Goal: Transaction & Acquisition: Book appointment/travel/reservation

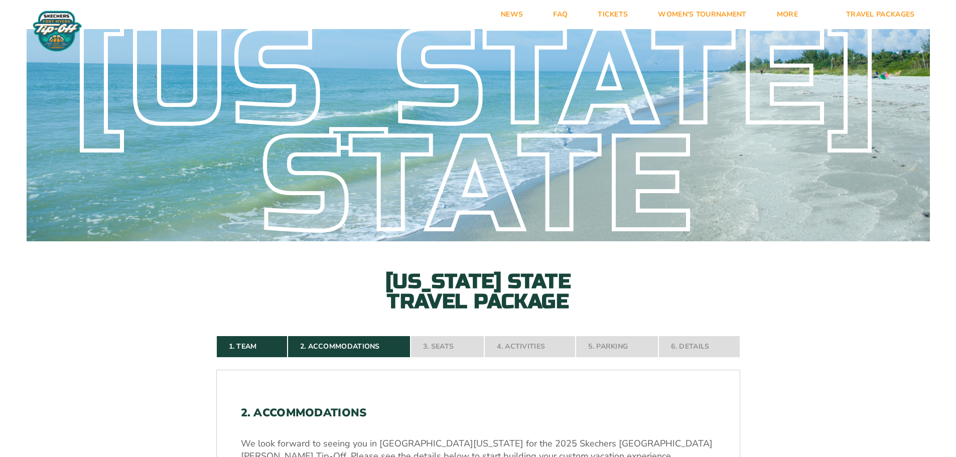
click at [444, 349] on nav "1. Team 2. Accommodations 3. Seats 4. Activities 5. Parking 6. Details" at bounding box center [478, 347] width 524 height 22
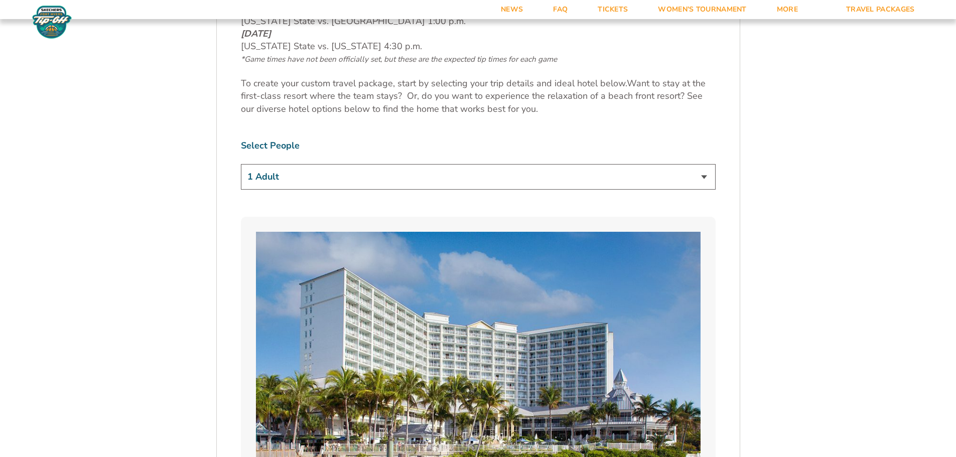
scroll to position [702, 0]
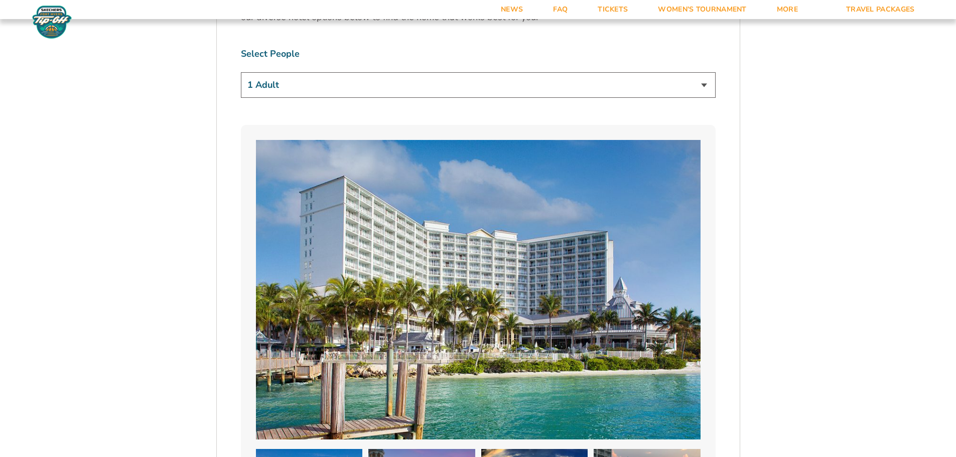
click at [317, 83] on select "1 Adult 2 Adults 3 Adults 4 Adults 2 Adults + 1 Child 2 Adults + 2 Children 2 A…" at bounding box center [478, 85] width 475 height 26
click at [318, 85] on select "1 Adult 2 Adults 3 Adults 4 Adults 2 Adults + 1 Child 2 Adults + 2 Children 2 A…" at bounding box center [478, 85] width 475 height 26
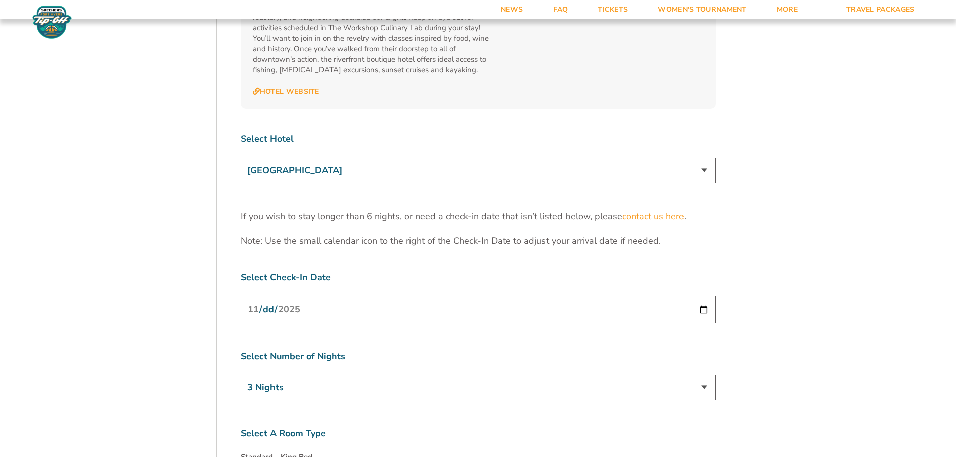
scroll to position [3111, 0]
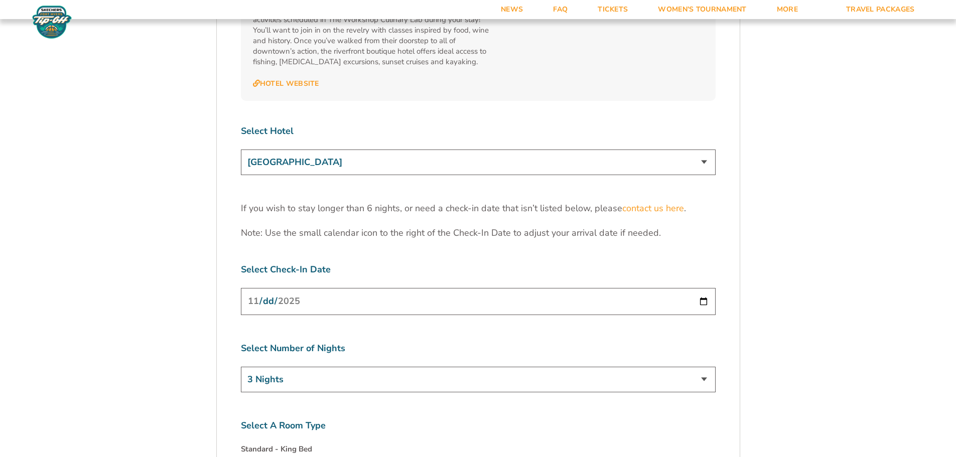
click at [305, 150] on select "[GEOGRAPHIC_DATA] [GEOGRAPHIC_DATA] [GEOGRAPHIC_DATA], Autograph Collection" at bounding box center [478, 163] width 475 height 26
click at [241, 150] on select "[GEOGRAPHIC_DATA] [GEOGRAPHIC_DATA] [GEOGRAPHIC_DATA], Autograph Collection" at bounding box center [478, 163] width 475 height 26
click at [399, 150] on select "[GEOGRAPHIC_DATA] [GEOGRAPHIC_DATA] [GEOGRAPHIC_DATA], Autograph Collection" at bounding box center [478, 163] width 475 height 26
click at [241, 150] on select "[GEOGRAPHIC_DATA] [GEOGRAPHIC_DATA] [GEOGRAPHIC_DATA], Autograph Collection" at bounding box center [478, 163] width 475 height 26
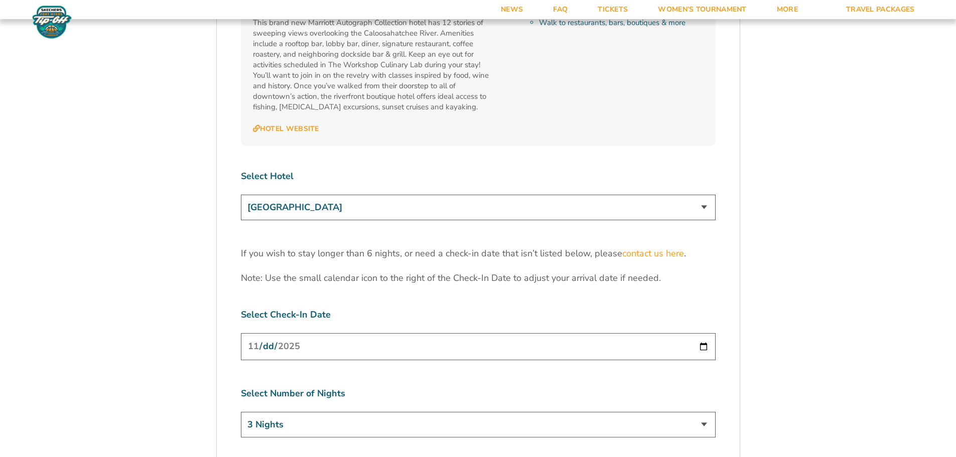
scroll to position [3060, 0]
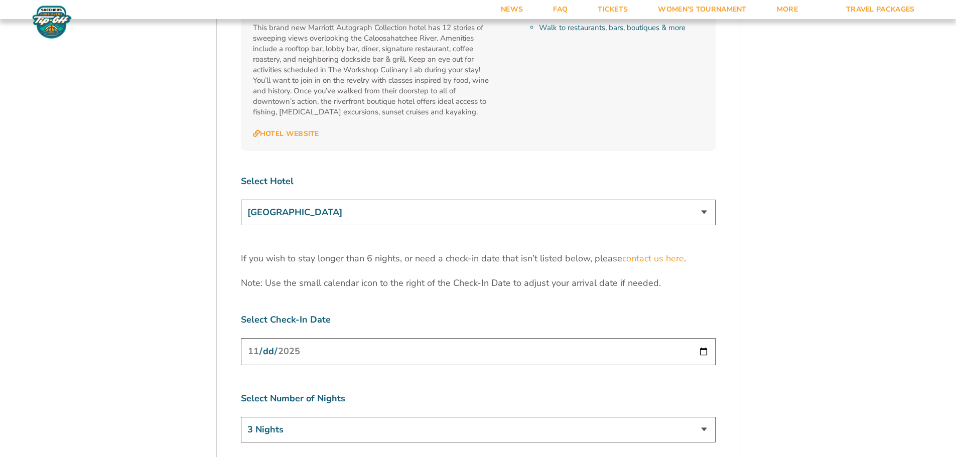
click at [397, 200] on select "[GEOGRAPHIC_DATA] [GEOGRAPHIC_DATA] [GEOGRAPHIC_DATA], Autograph Collection" at bounding box center [478, 213] width 475 height 26
click at [241, 200] on select "[GEOGRAPHIC_DATA] [GEOGRAPHIC_DATA] [GEOGRAPHIC_DATA], Autograph Collection" at bounding box center [478, 213] width 475 height 26
click at [434, 200] on select "[GEOGRAPHIC_DATA] [GEOGRAPHIC_DATA] [GEOGRAPHIC_DATA], Autograph Collection" at bounding box center [478, 213] width 475 height 26
select select "17485"
click at [241, 200] on select "[GEOGRAPHIC_DATA] [GEOGRAPHIC_DATA] [GEOGRAPHIC_DATA], Autograph Collection" at bounding box center [478, 213] width 475 height 26
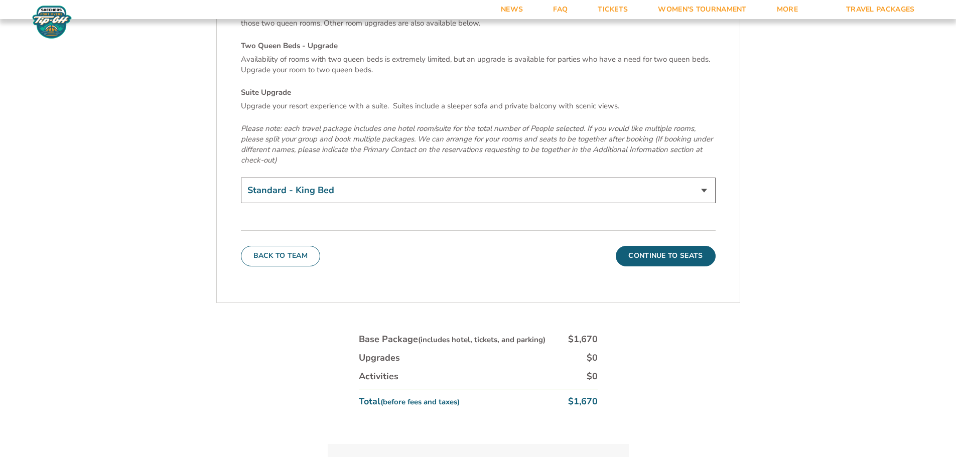
scroll to position [3562, 0]
click at [335, 176] on select "Standard - King Bed Two Queen Beds - Upgrade (+$15 per night) Suite Upgrade (+$…" at bounding box center [478, 189] width 475 height 26
click at [649, 244] on button "Continue To Seats" at bounding box center [665, 254] width 99 height 20
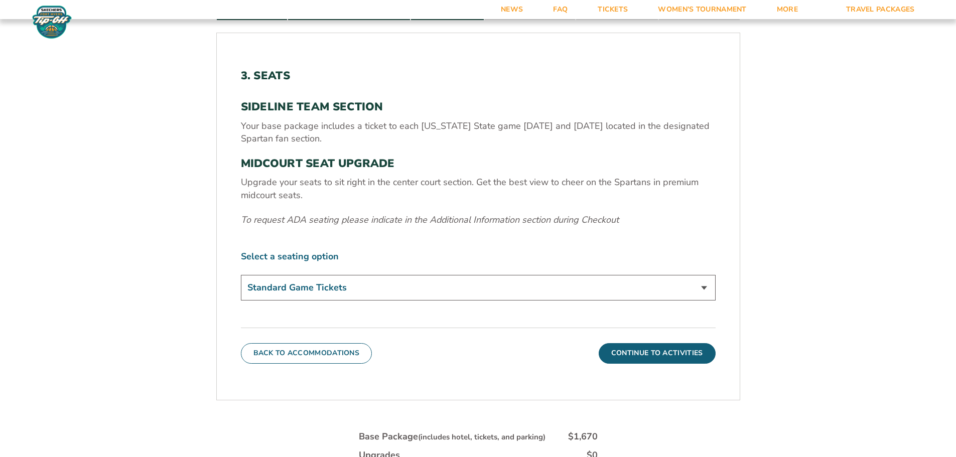
scroll to position [367, 0]
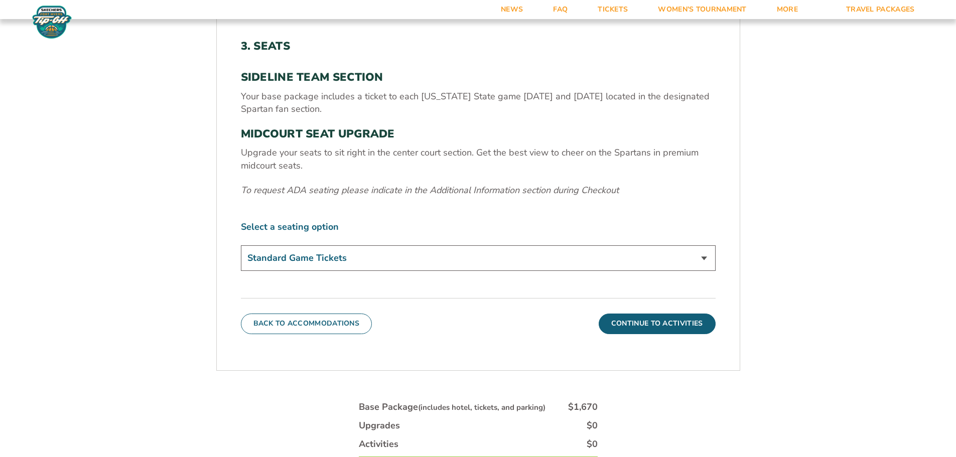
click at [412, 254] on select "Standard Game Tickets Midcourt Seat Upgrade (+$140 per person)" at bounding box center [478, 258] width 475 height 26
click at [412, 251] on select "Standard Game Tickets Midcourt Seat Upgrade (+$140 per person)" at bounding box center [478, 258] width 475 height 26
click at [648, 322] on button "Continue To Activities" at bounding box center [657, 324] width 117 height 20
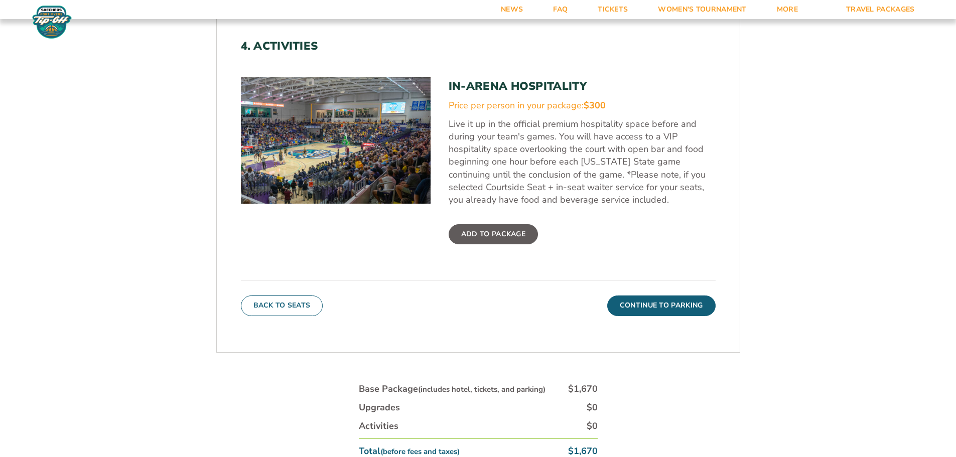
click at [502, 233] on label "Add To Package" at bounding box center [493, 234] width 89 height 20
click at [0, 0] on input "Add To Package" at bounding box center [0, 0] width 0 height 0
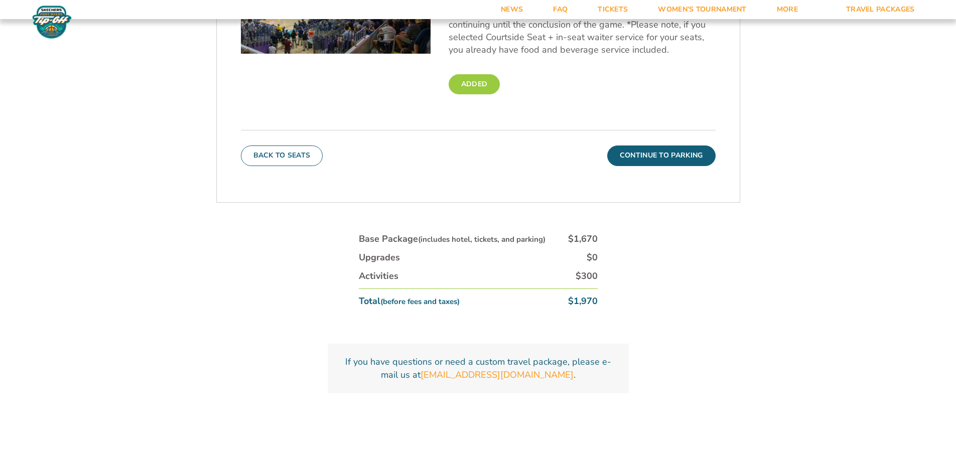
scroll to position [517, 0]
click at [646, 169] on div "4. Activities In-Arena Hospitality Price per person in your package: $300 Live …" at bounding box center [478, 27] width 523 height 325
click at [645, 158] on button "Continue To Parking" at bounding box center [661, 155] width 108 height 20
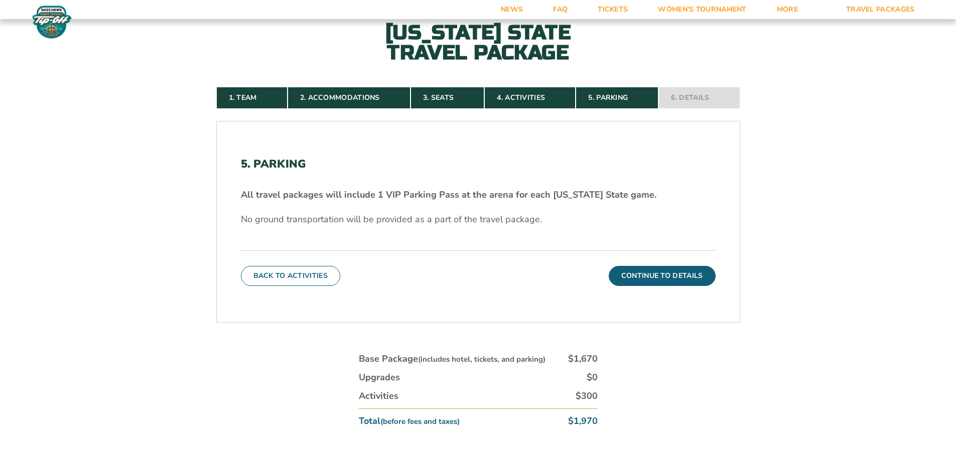
scroll to position [317, 0]
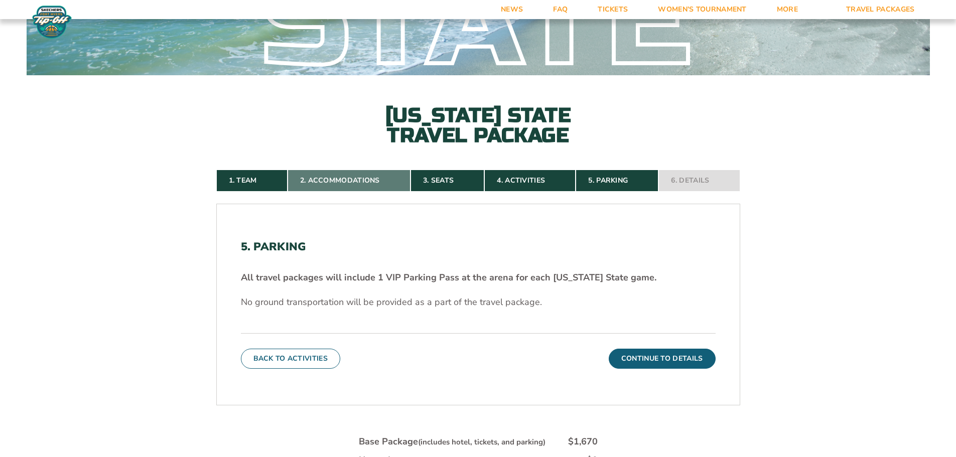
click at [354, 180] on link "2. Accommodations" at bounding box center [348, 181] width 123 height 22
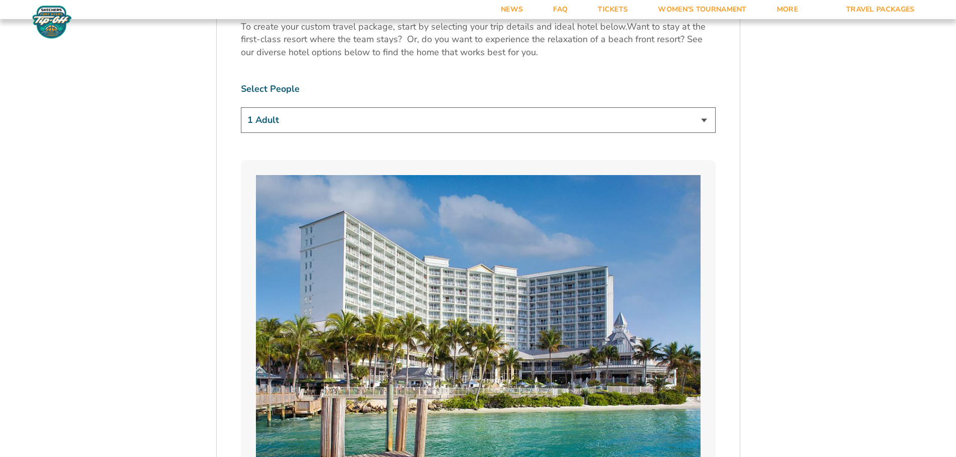
scroll to position [668, 0]
click at [380, 119] on select "1 Adult 2 Adults 3 Adults 4 Adults 2 Adults + 1 Child 2 Adults + 2 Children 2 A…" at bounding box center [478, 120] width 475 height 26
select select "2 Adults"
click at [241, 107] on select "1 Adult 2 Adults 3 Adults 4 Adults 2 Adults + 1 Child 2 Adults + 2 Children 2 A…" at bounding box center [478, 120] width 475 height 26
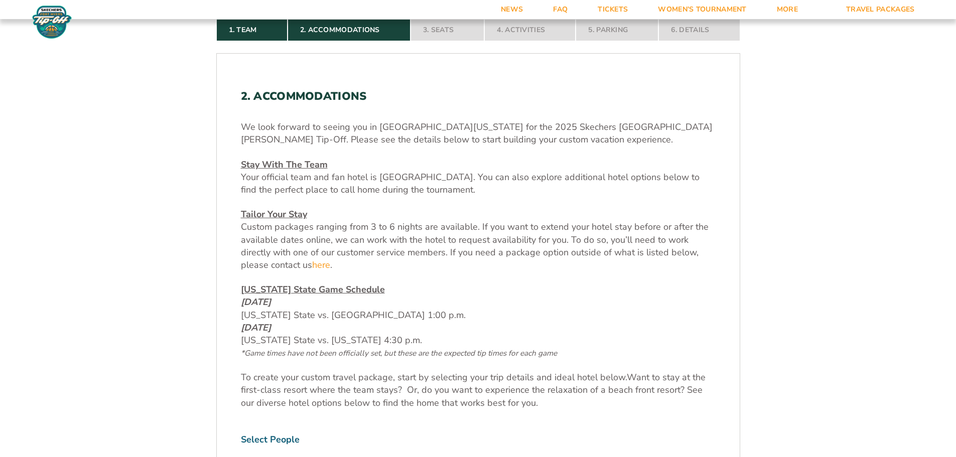
scroll to position [0, 0]
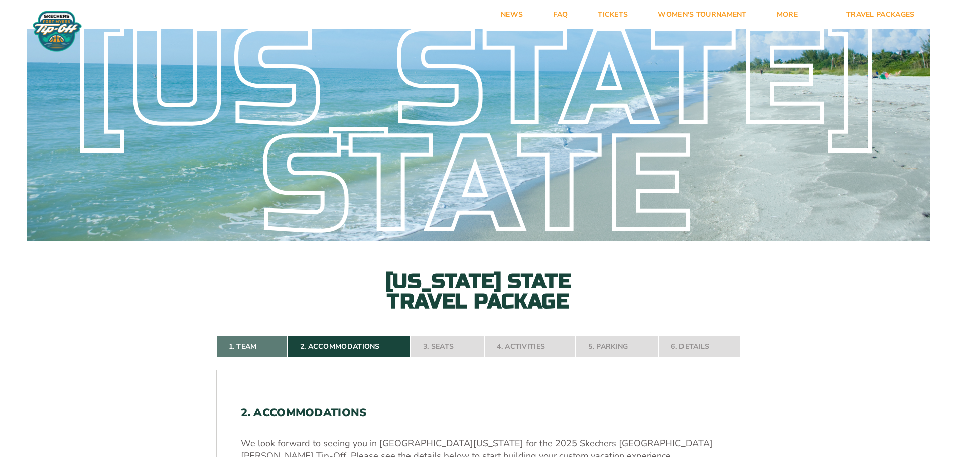
click at [251, 345] on link "1. Team" at bounding box center [251, 347] width 71 height 22
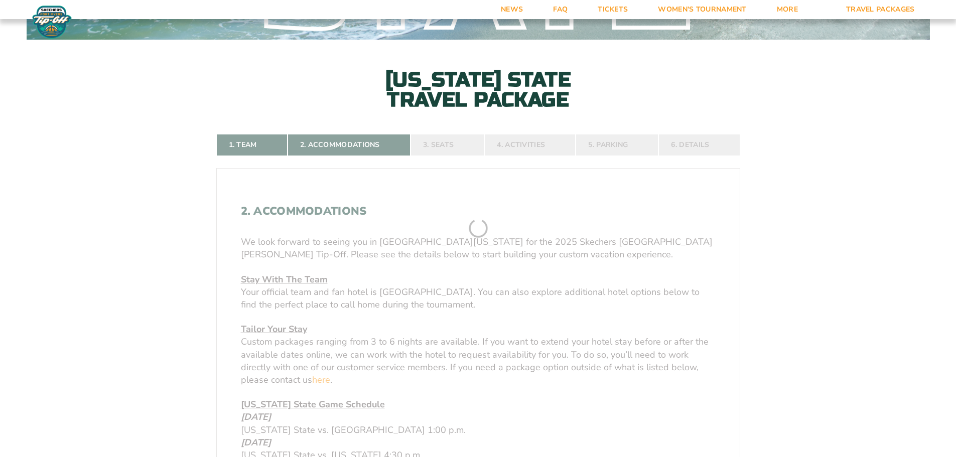
scroll to position [216, 0]
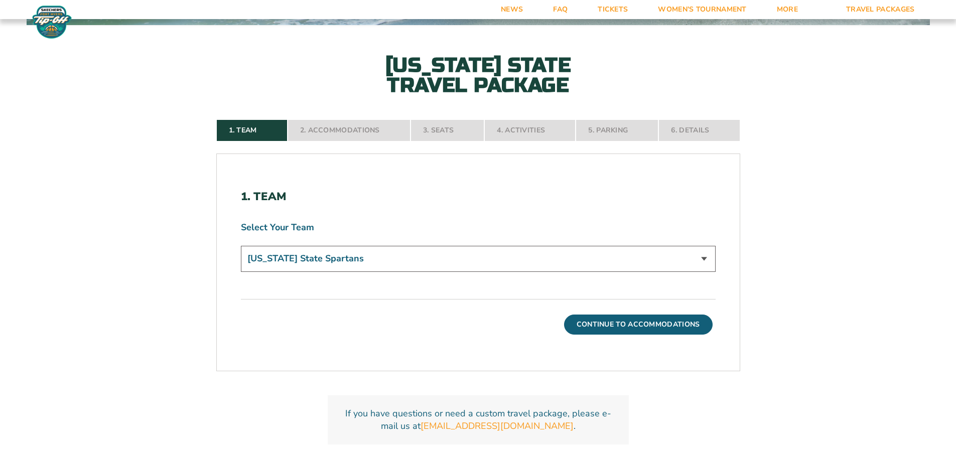
click at [304, 265] on select "[US_STATE] State Spartans" at bounding box center [478, 259] width 475 height 26
click at [241, 246] on select "[US_STATE] State Spartans" at bounding box center [478, 259] width 475 height 26
click at [335, 234] on label "Select Your Team" at bounding box center [478, 227] width 475 height 13
